Goal: Task Accomplishment & Management: Use online tool/utility

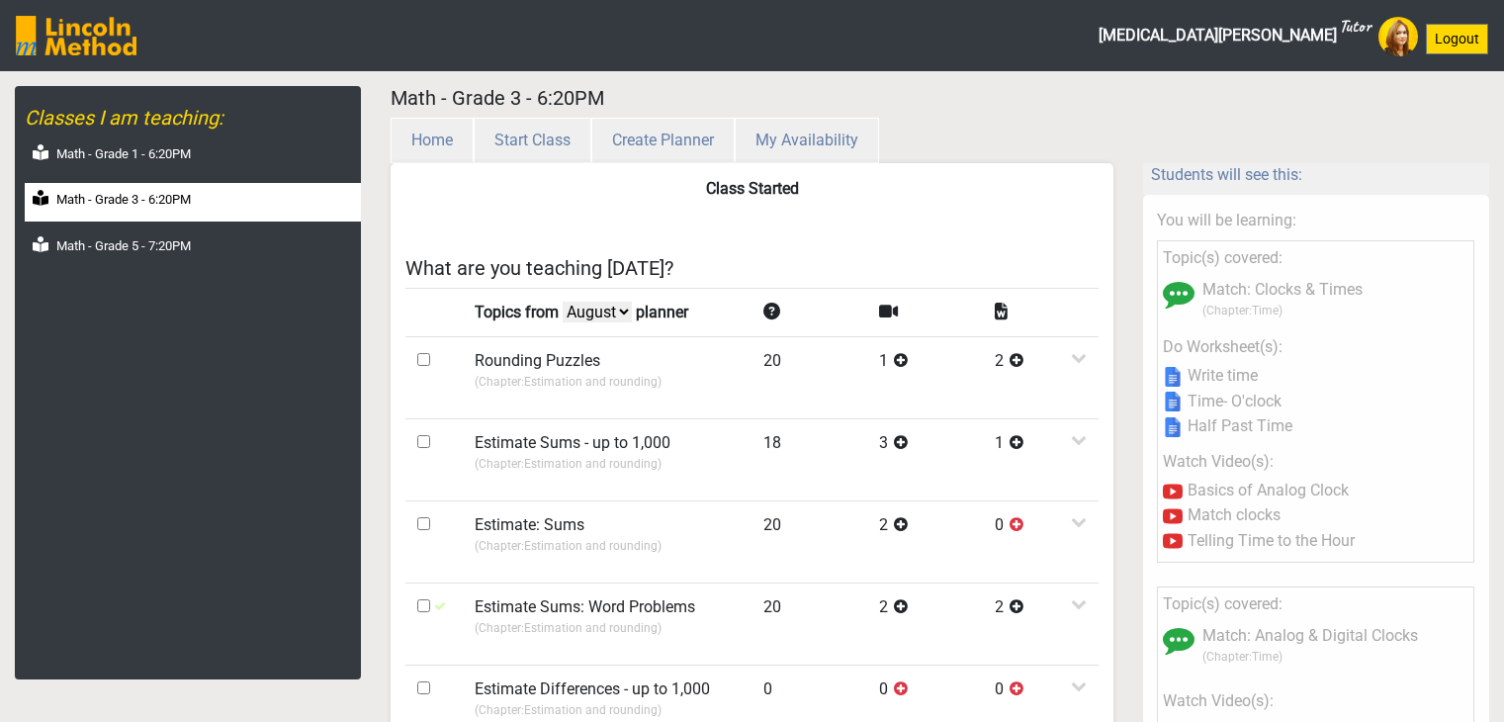
select select "month"
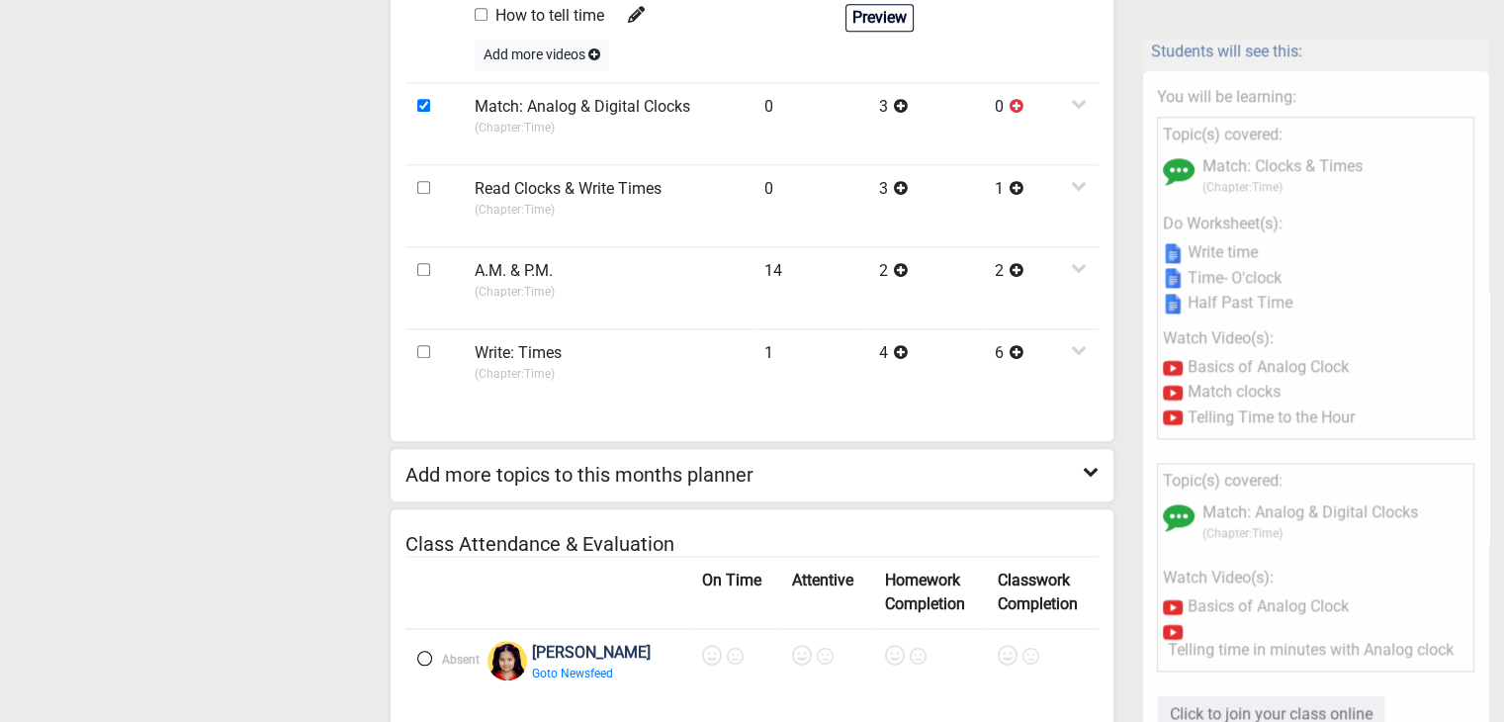
scroll to position [1978, 0]
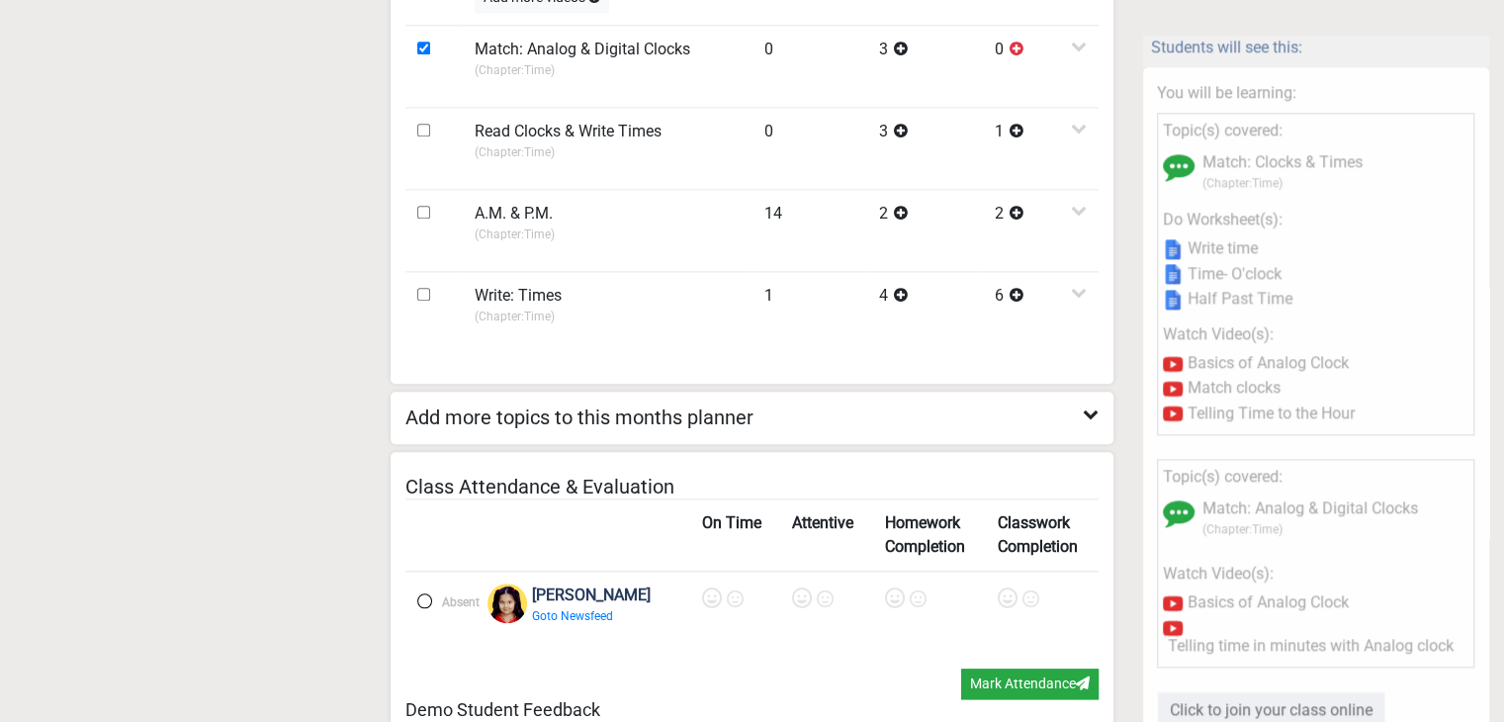
click at [417, 593] on label at bounding box center [424, 600] width 15 height 15
click at [704, 594] on icon at bounding box center [714, 598] width 20 height 20
click at [794, 598] on icon at bounding box center [804, 598] width 20 height 20
click at [886, 589] on icon at bounding box center [896, 598] width 20 height 20
drag, startPoint x: 993, startPoint y: 588, endPoint x: 1001, endPoint y: 606, distance: 19.5
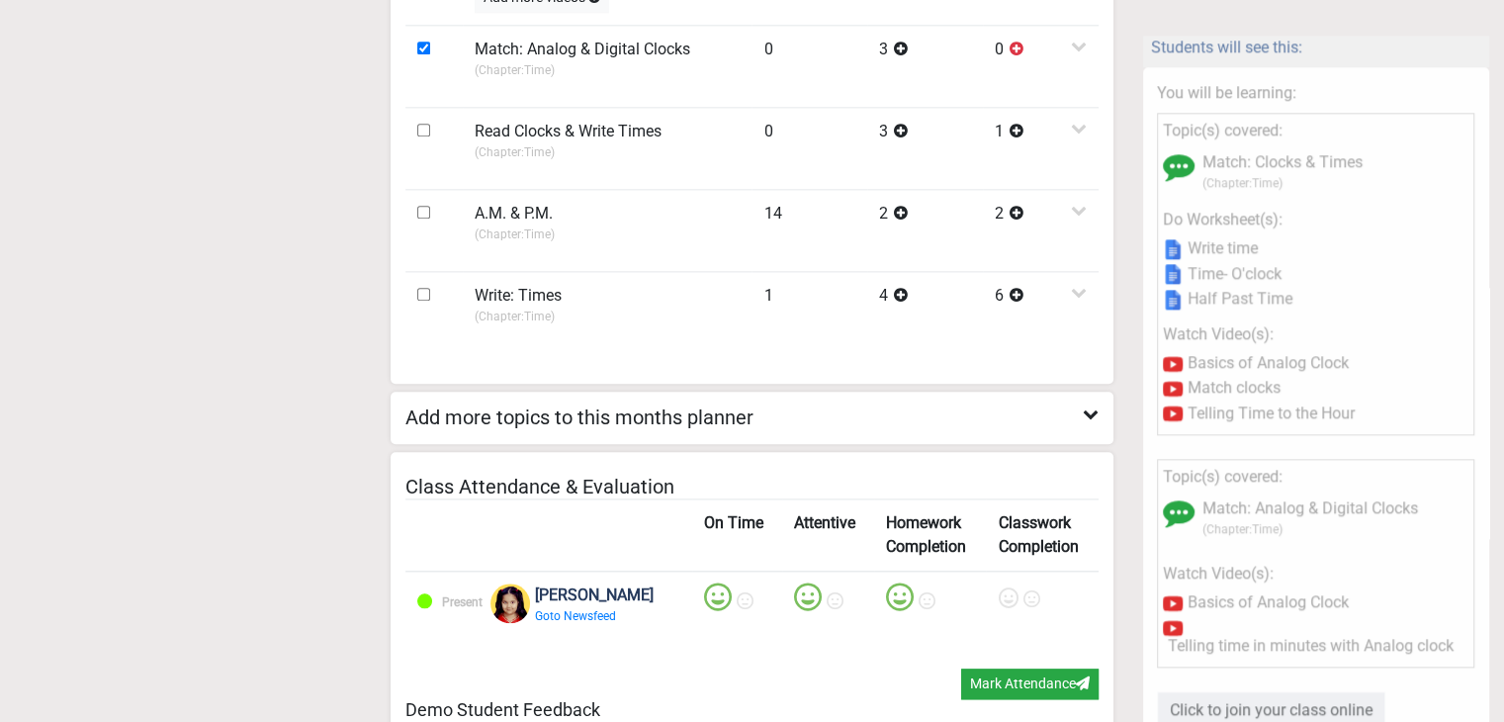
click at [998, 588] on icon at bounding box center [1008, 598] width 20 height 20
click at [1006, 668] on button "Mark Attendance" at bounding box center [1029, 683] width 137 height 31
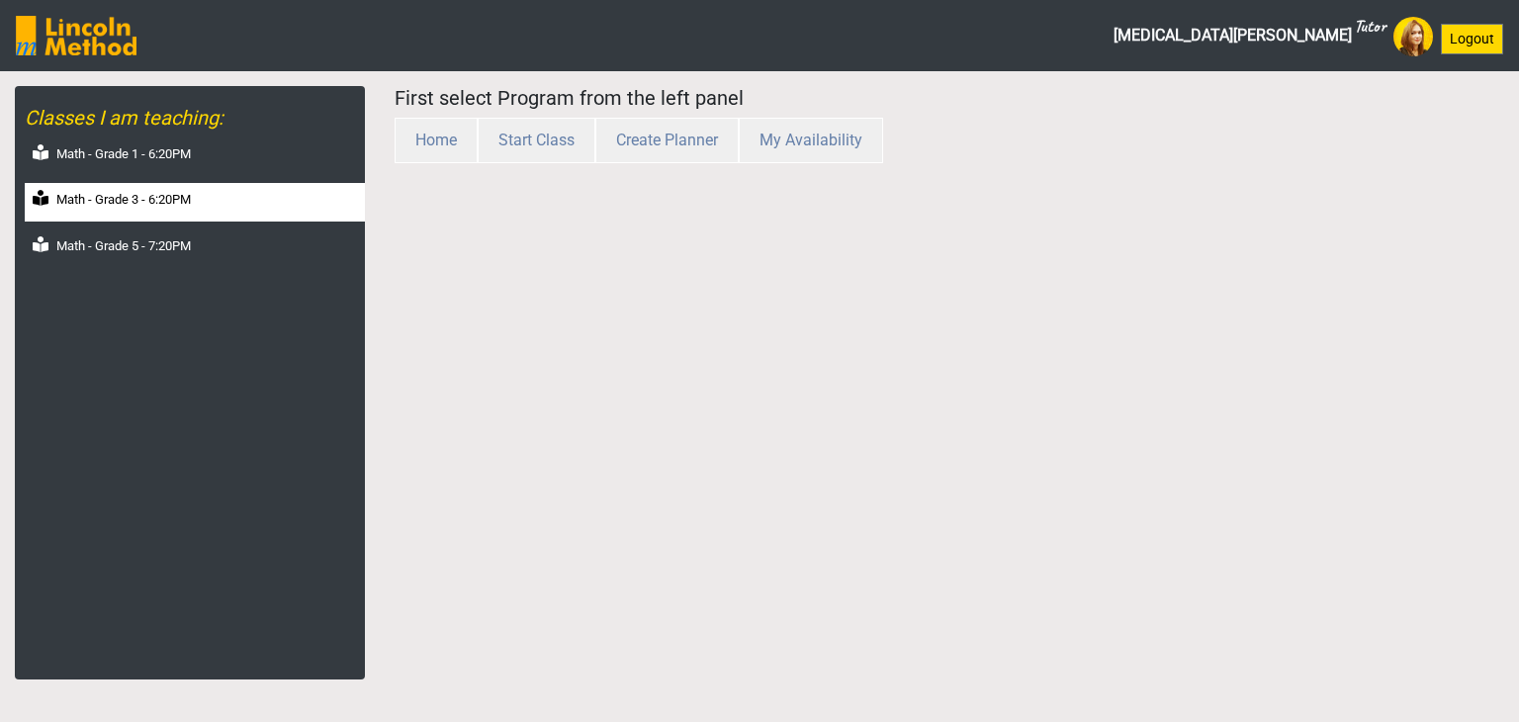
click at [167, 210] on div "Math - Grade 3 - 6:20PM" at bounding box center [195, 202] width 340 height 39
select select "month"
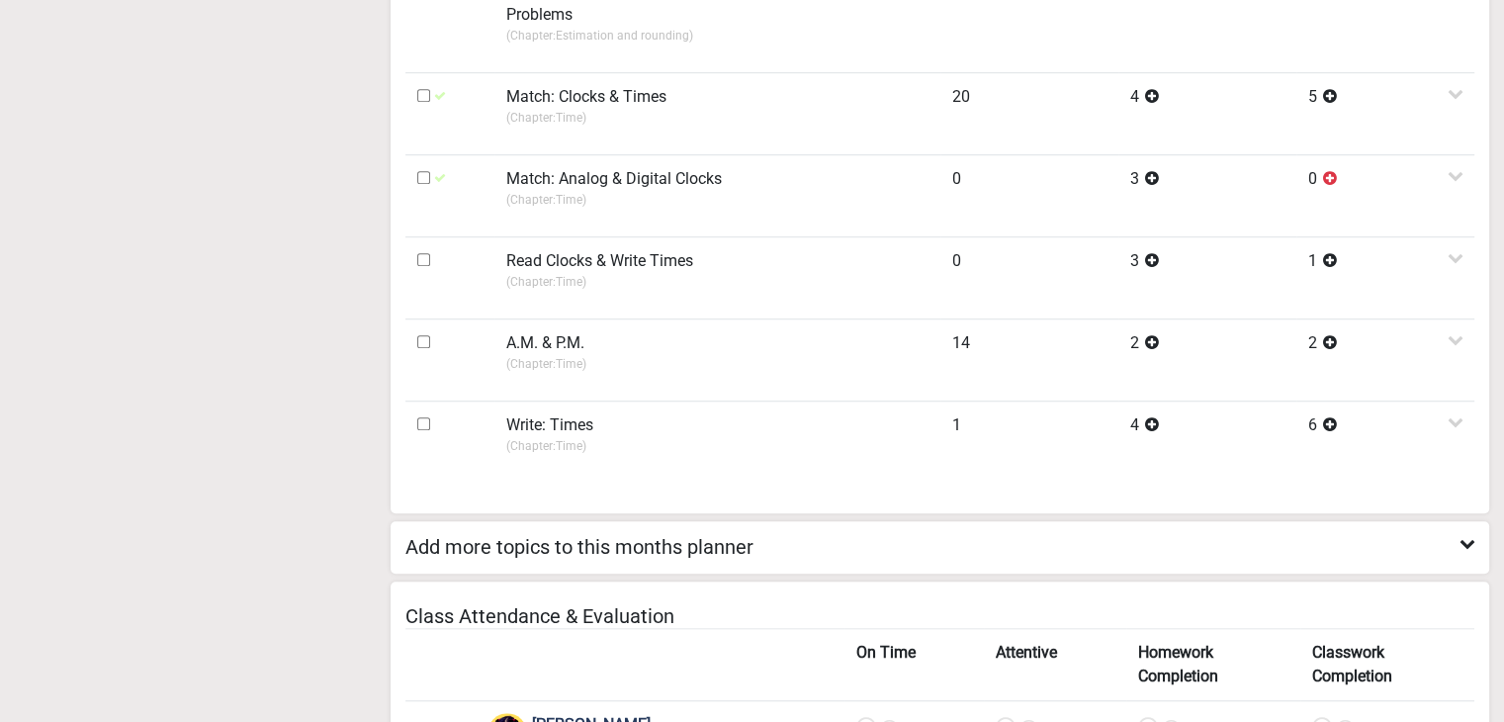
scroll to position [1848, 0]
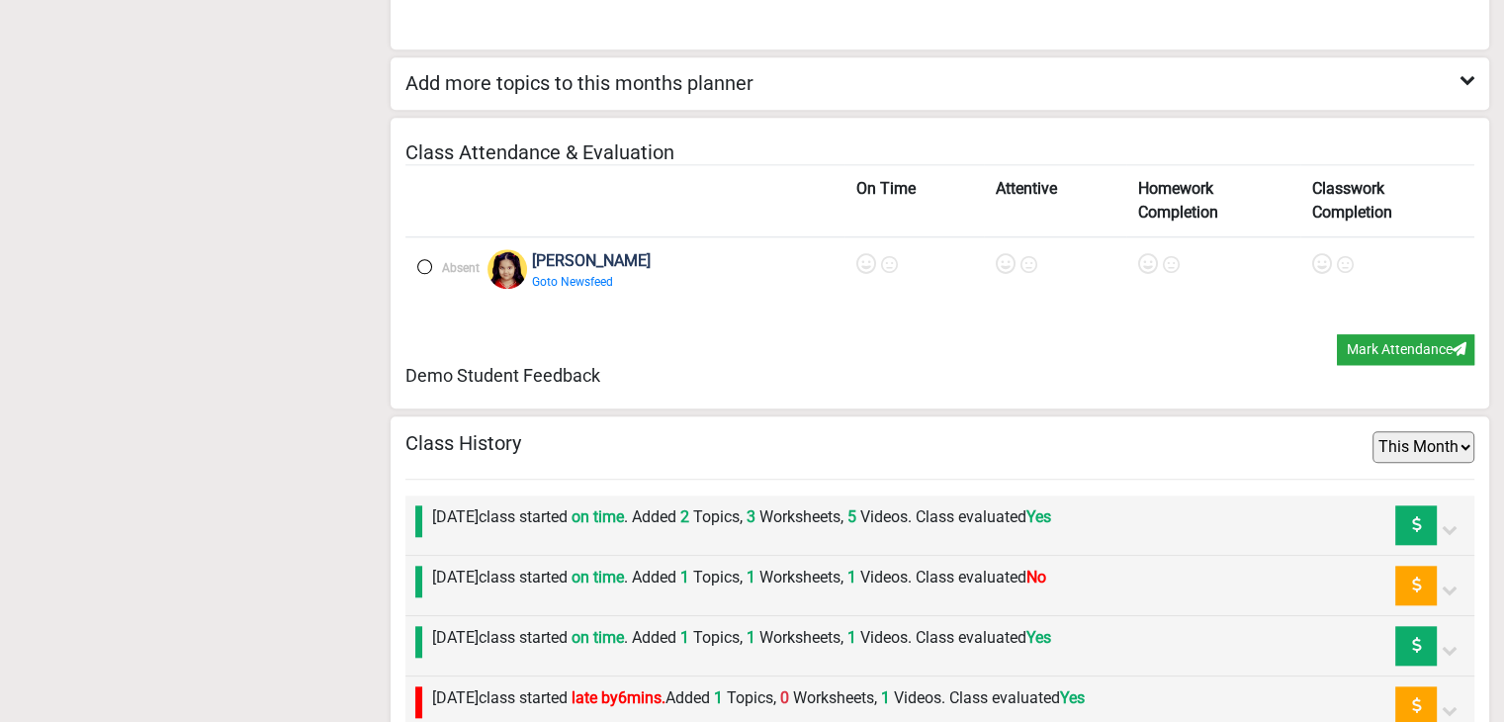
click at [964, 566] on label "Monday 25th August class started on time . Added 1 Topics, 1 Worksheets, 1 Vide…" at bounding box center [739, 578] width 614 height 24
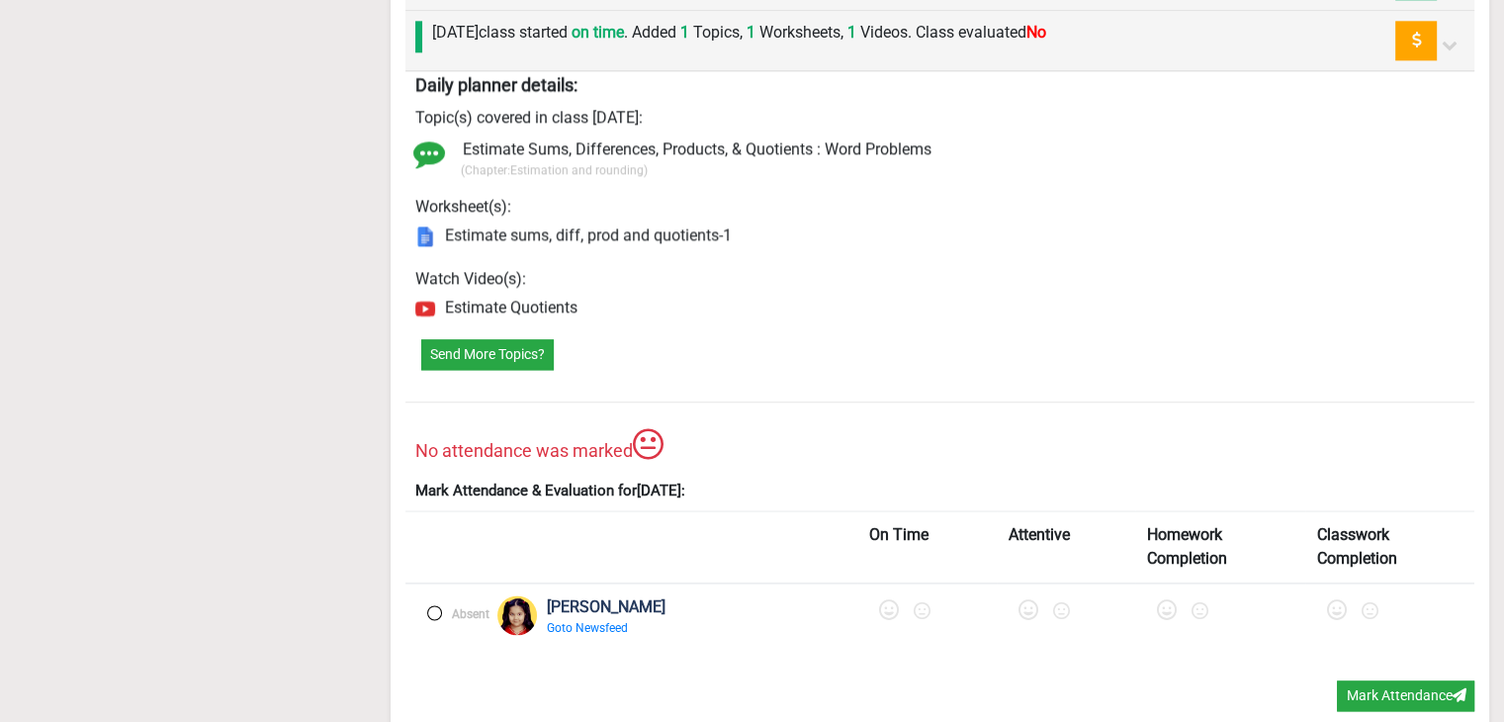
scroll to position [2441, 0]
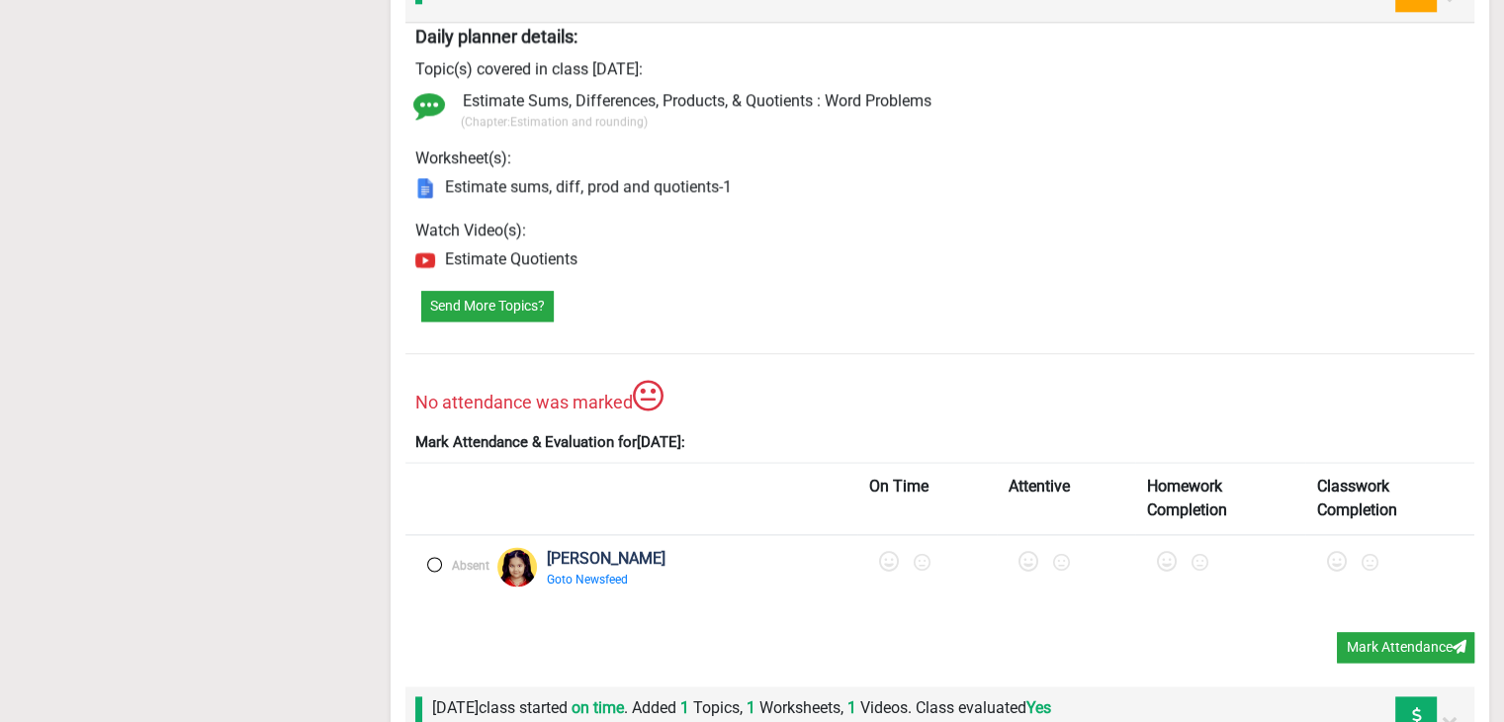
click at [433, 557] on label at bounding box center [434, 564] width 15 height 15
click at [882, 562] on icon at bounding box center [892, 562] width 20 height 20
click at [1026, 562] on icon at bounding box center [1036, 562] width 20 height 20
click at [1167, 561] on icon at bounding box center [1177, 562] width 20 height 20
click at [1332, 555] on icon at bounding box center [1342, 562] width 20 height 20
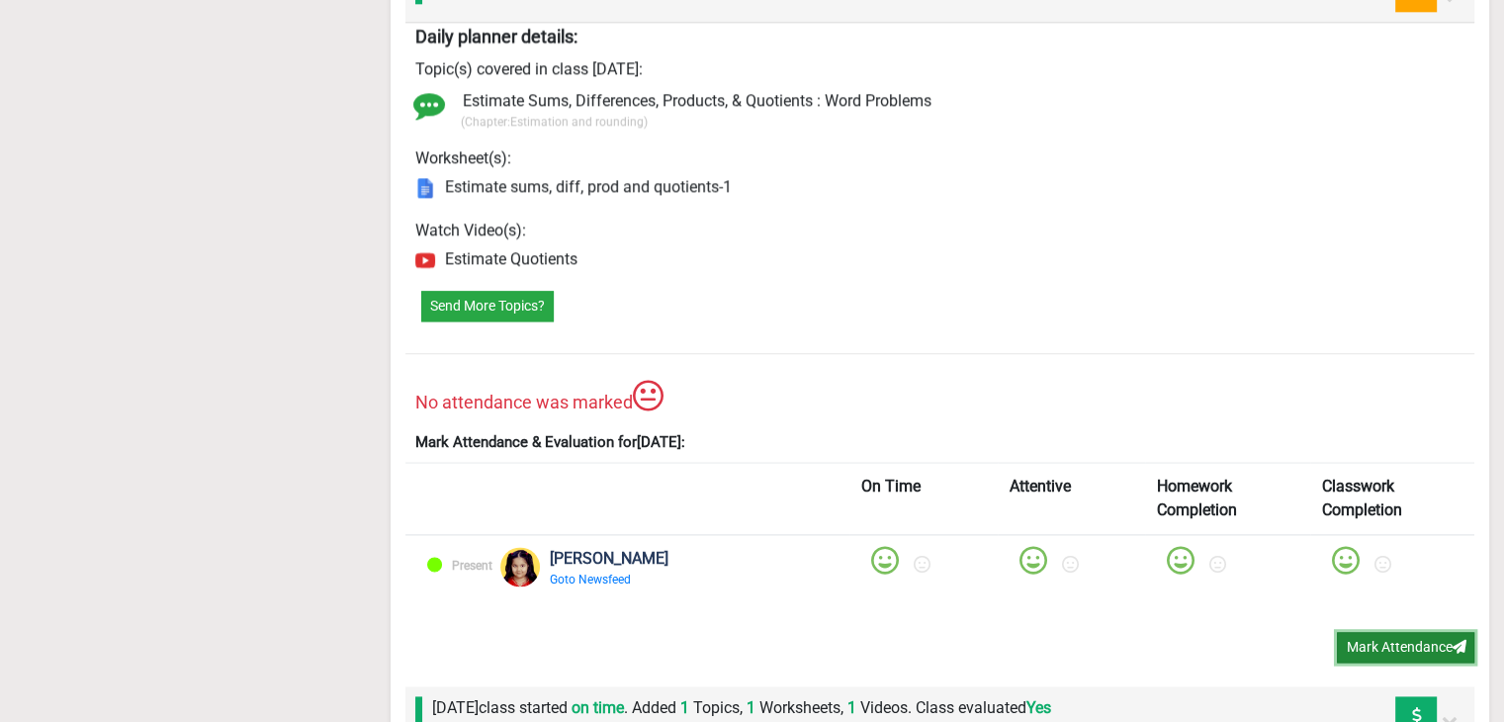
click at [1380, 632] on button "Mark Attendance" at bounding box center [1405, 647] width 137 height 31
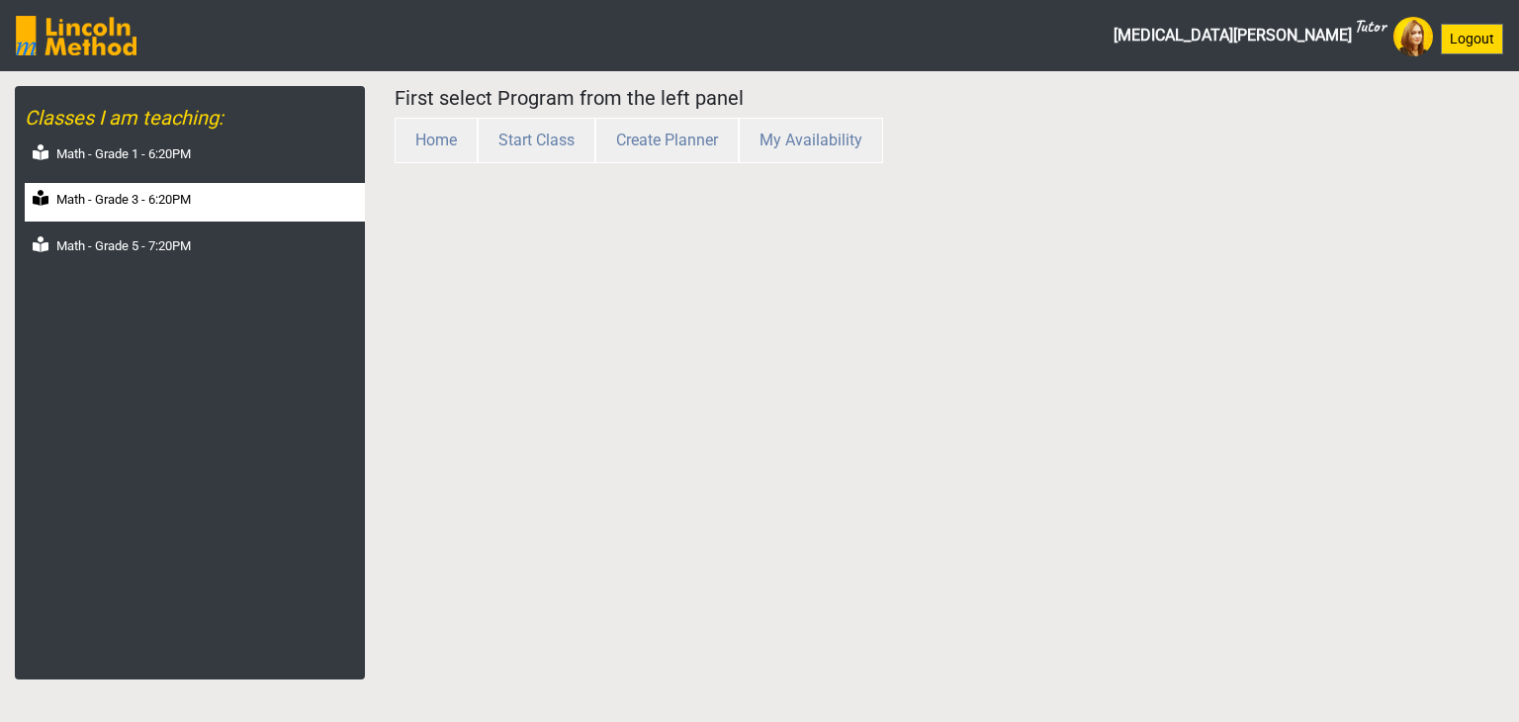
click at [178, 210] on div "Math - Grade 3 - 6:20PM" at bounding box center [195, 202] width 340 height 39
select select "month"
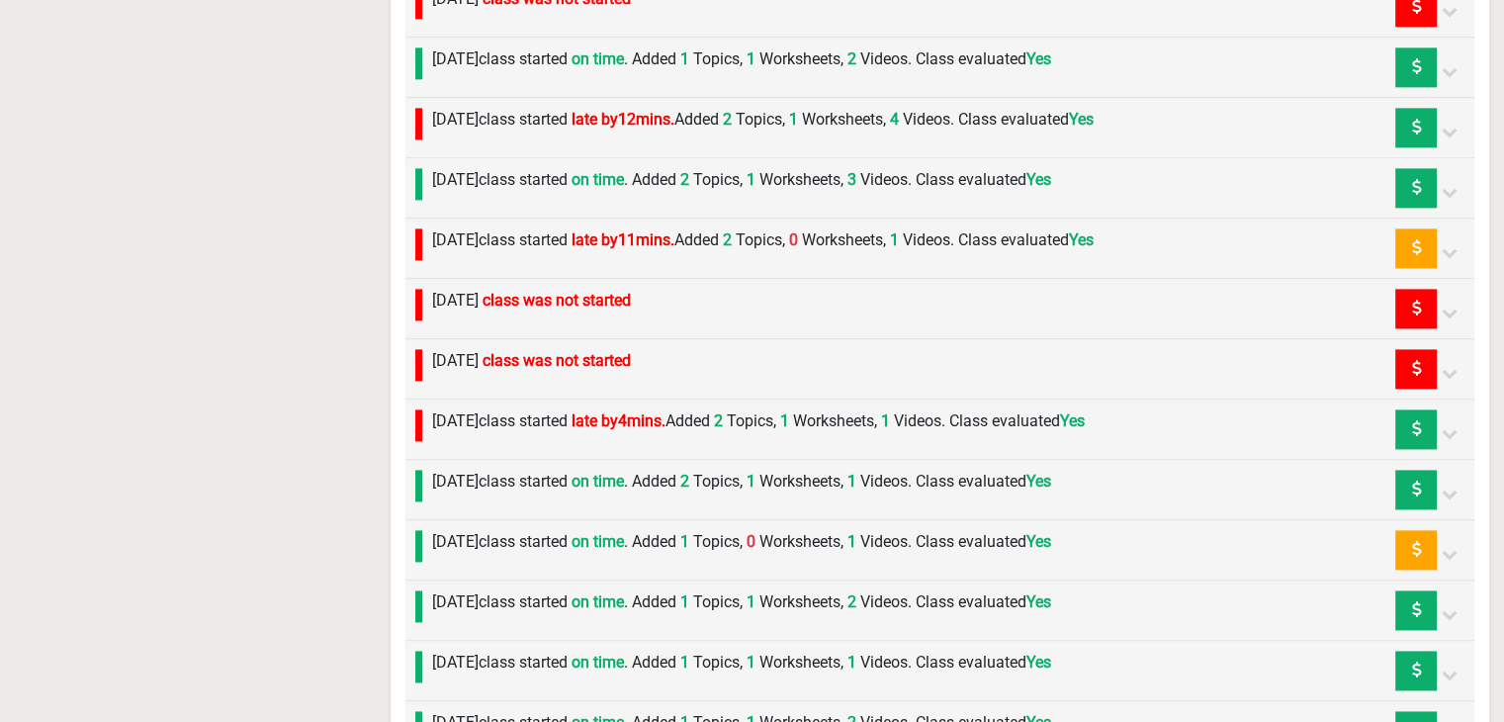
scroll to position [2639, 0]
